Goal: Task Accomplishment & Management: Use online tool/utility

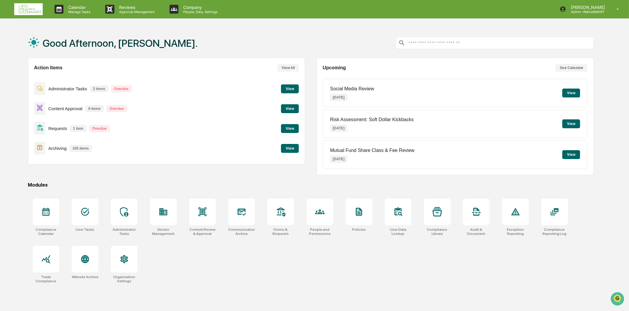
click at [294, 108] on button "View" at bounding box center [290, 108] width 18 height 9
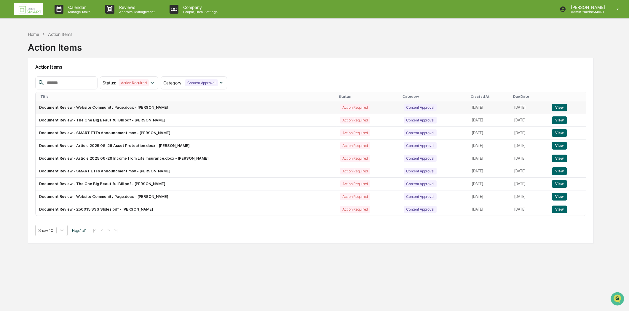
click at [186, 108] on td "Document Review - Website Community Page.docx - [PERSON_NAME]" at bounding box center [186, 107] width 301 height 13
click at [563, 105] on button "View" at bounding box center [559, 108] width 15 height 8
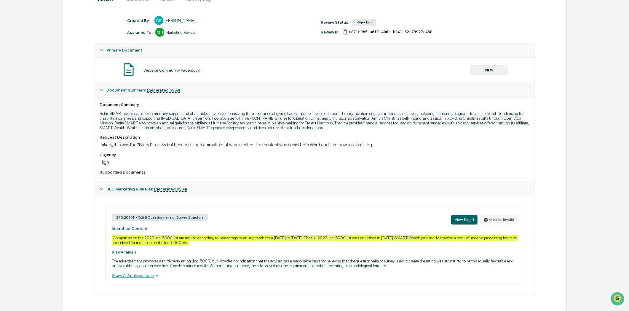
scroll to position [73, 0]
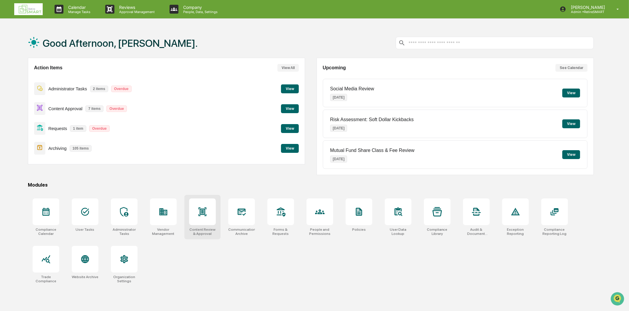
click at [194, 218] on div at bounding box center [202, 211] width 27 height 27
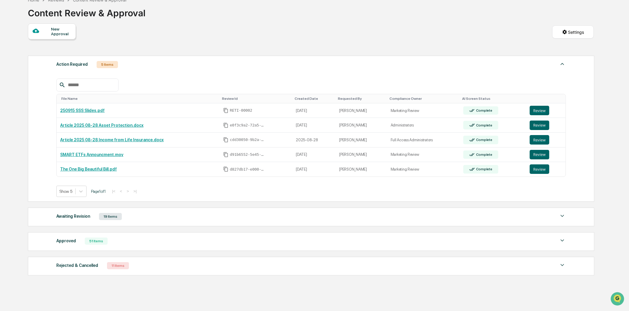
scroll to position [60, 0]
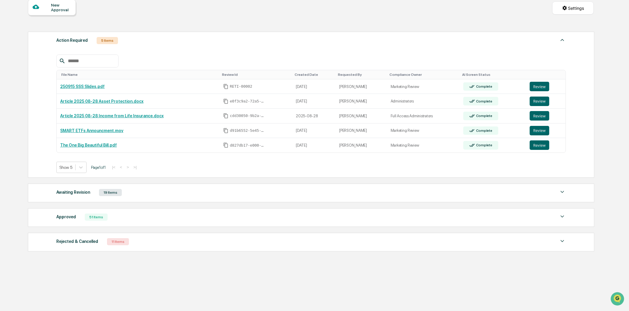
click at [561, 239] on img at bounding box center [561, 241] width 7 height 7
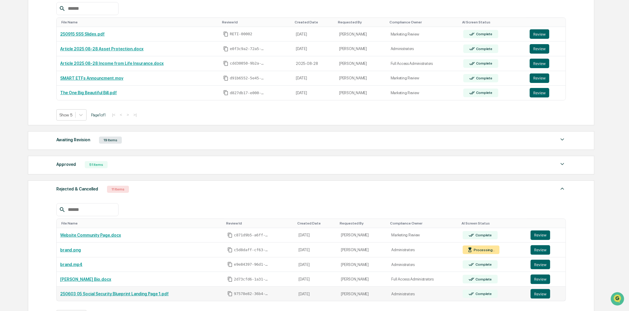
scroll to position [188, 0]
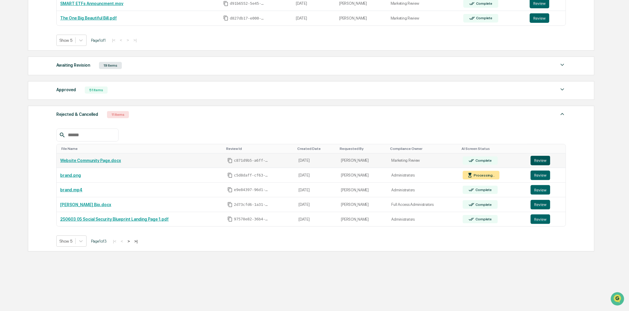
click at [543, 158] on button "Review" at bounding box center [540, 160] width 20 height 9
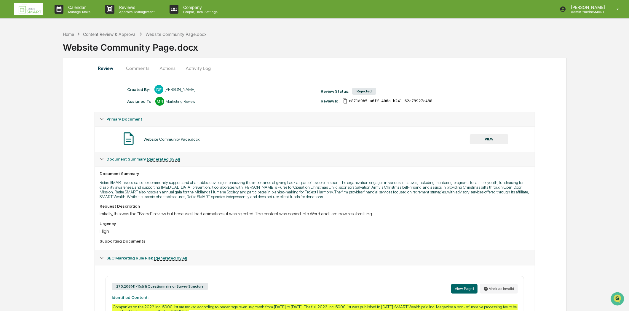
click at [140, 67] on button "Comments" at bounding box center [137, 68] width 33 height 14
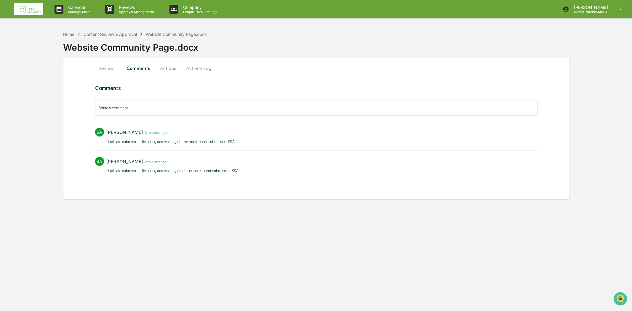
click at [170, 70] on button "Actions" at bounding box center [168, 68] width 27 height 14
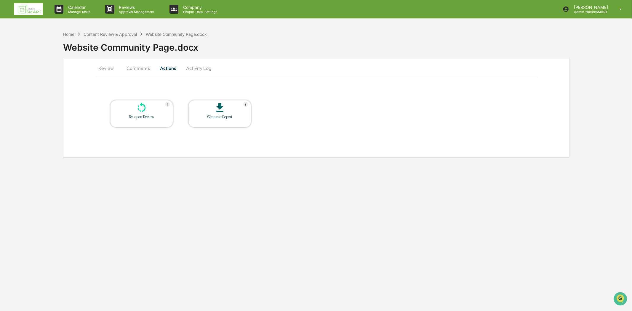
click at [147, 114] on div at bounding box center [141, 108] width 59 height 13
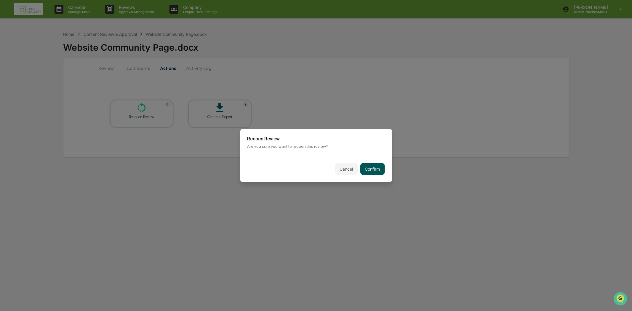
click at [377, 171] on button "Confirm" at bounding box center [372, 169] width 25 height 12
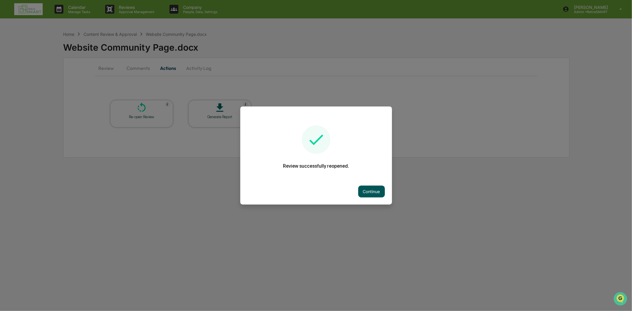
click at [373, 193] on button "Continue" at bounding box center [371, 192] width 27 height 12
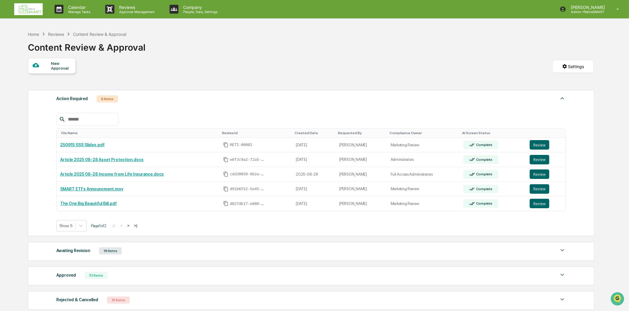
click at [28, 9] on img at bounding box center [28, 9] width 28 height 12
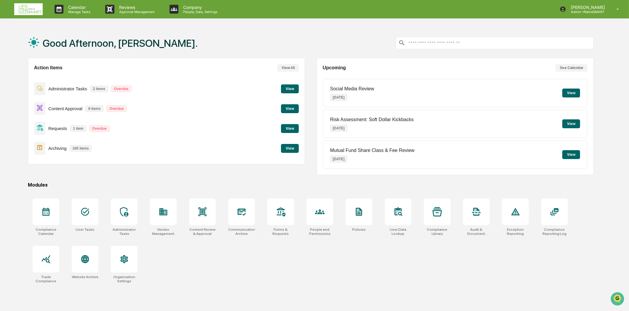
click at [292, 105] on button "View" at bounding box center [290, 108] width 18 height 9
